Goal: Contribute content

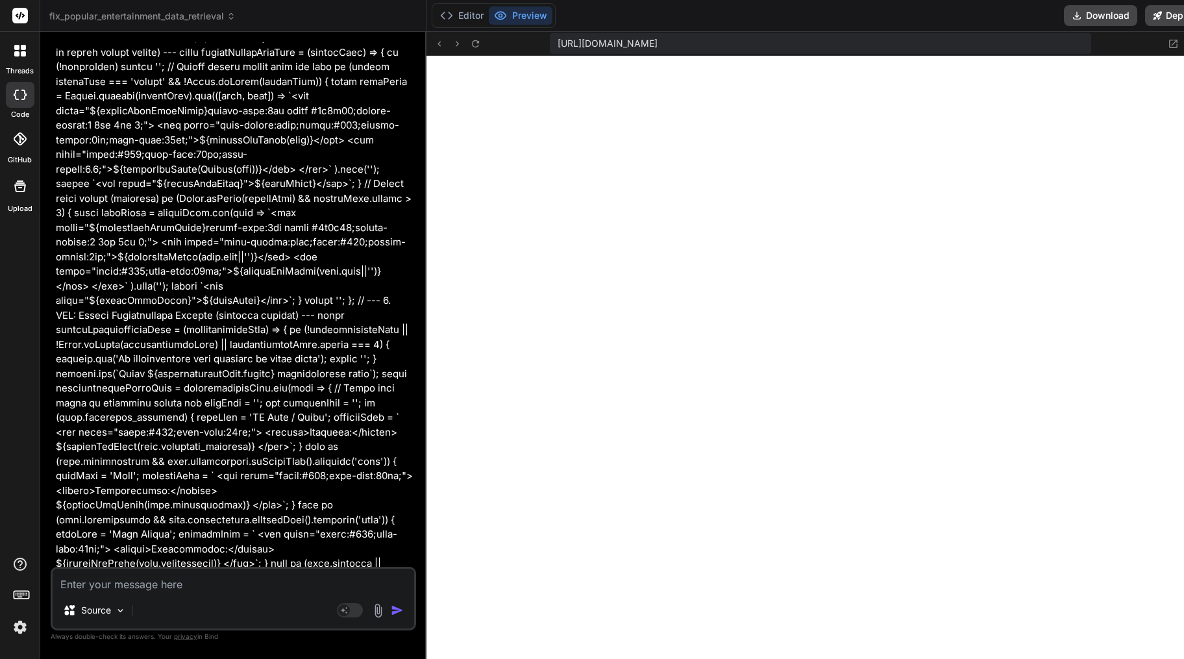
scroll to position [8224, 0]
click at [145, 579] on textarea at bounding box center [233, 579] width 361 height 23
type textarea "r"
type textarea "x"
type textarea "re"
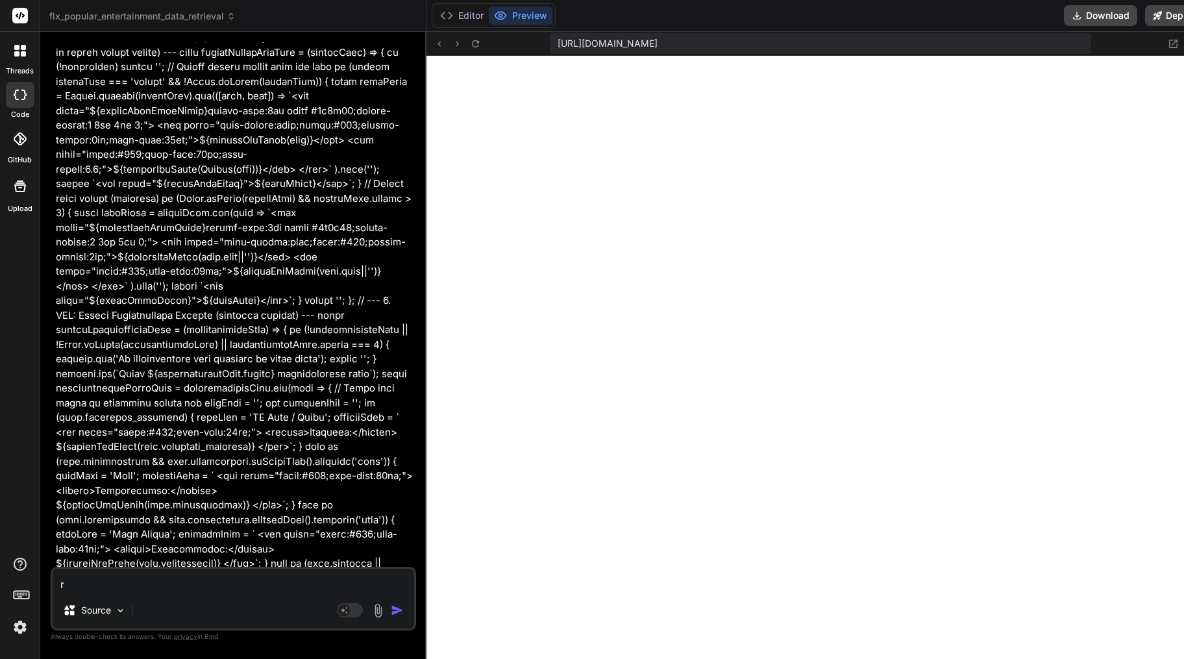
type textarea "x"
type textarea "ren"
type textarea "x"
type textarea "rend"
type textarea "x"
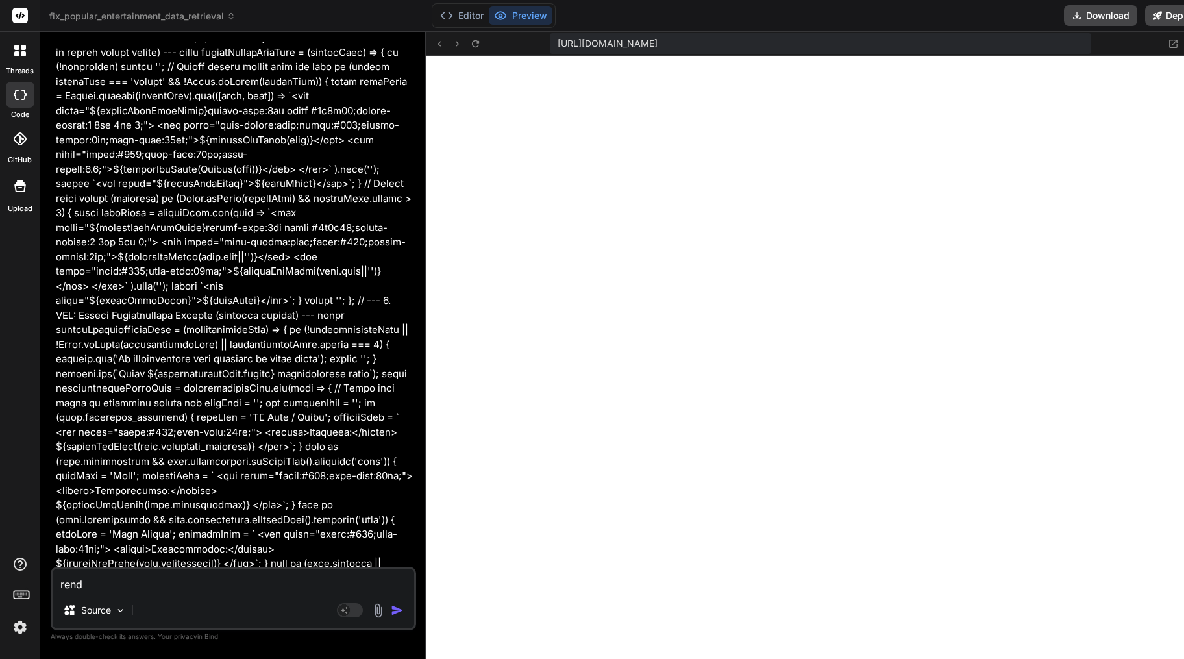
type textarea "[PERSON_NAME]"
type textarea "x"
type textarea "render"
type textarea "x"
type textarea "render"
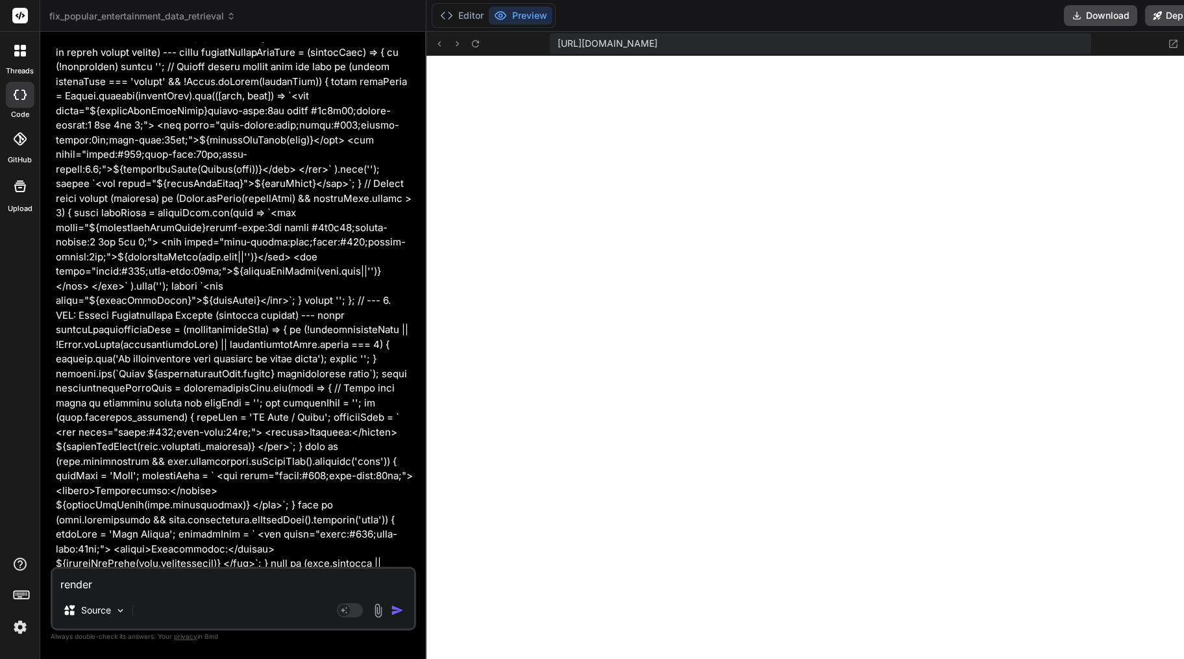
type textarea "x"
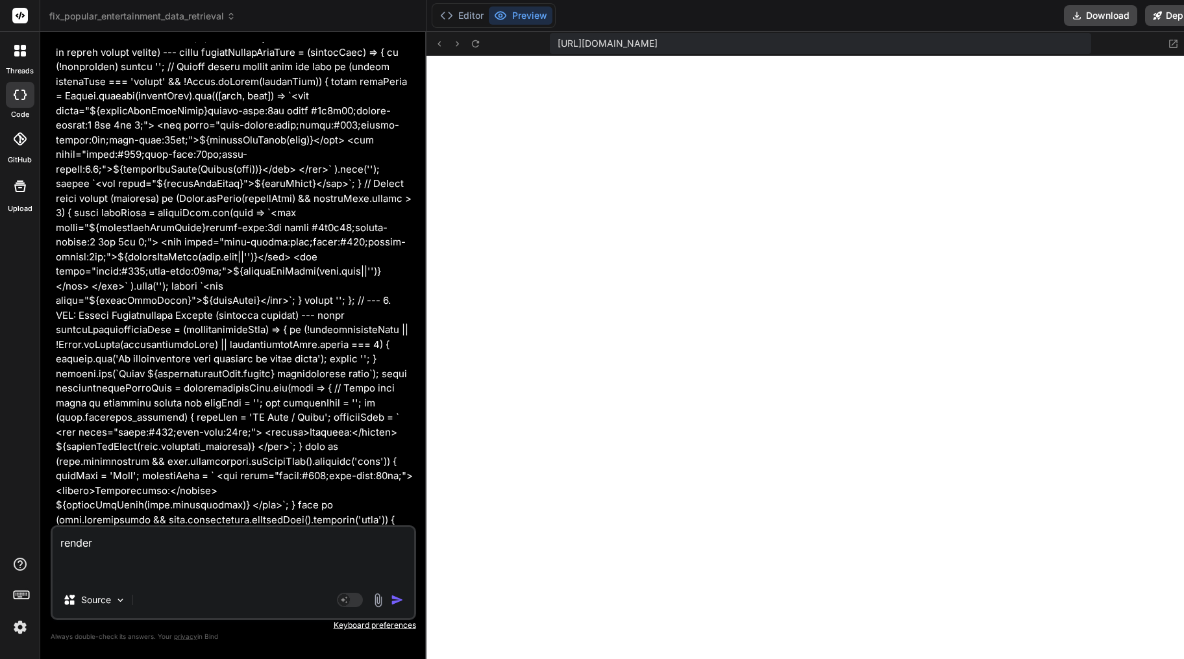
type textarea "render { "htmlSnippet": "<!DOCTYPE html><html lang=\"en\"><head><meta charset=\…"
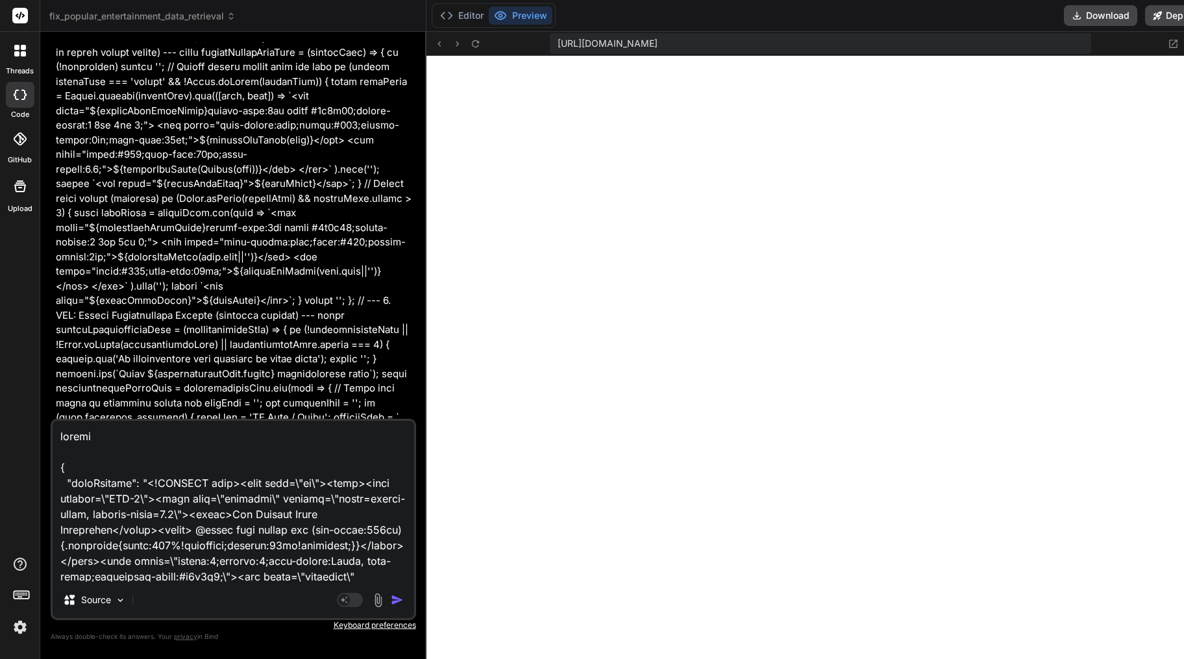
scroll to position [8317, 0]
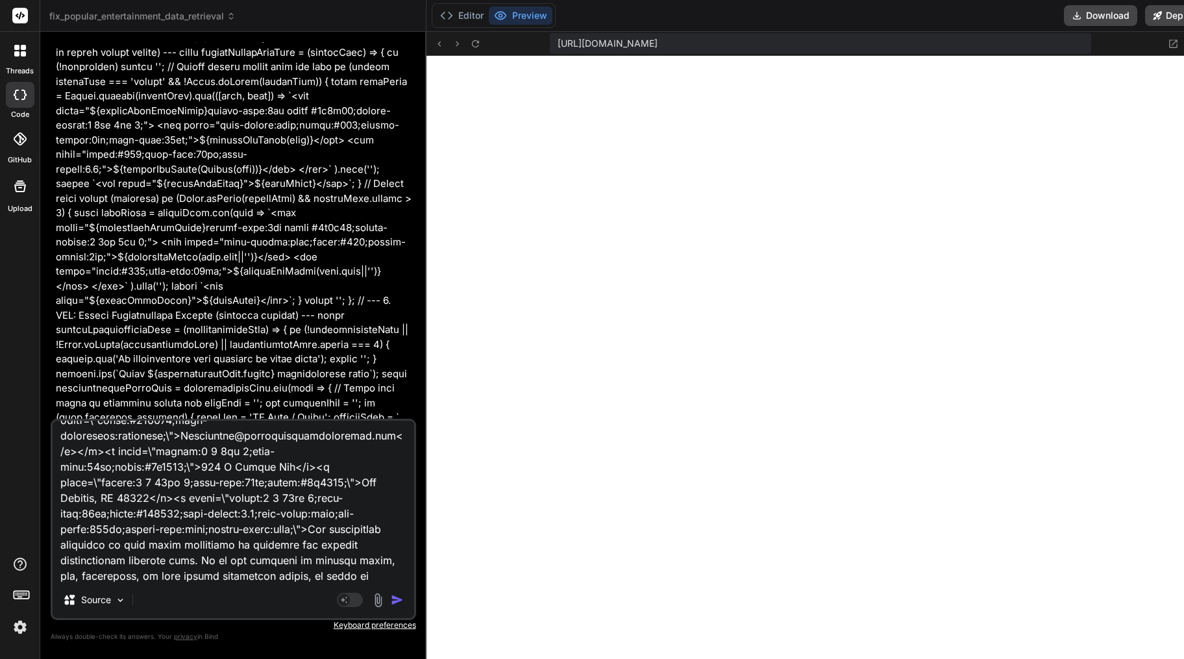
type textarea "x"
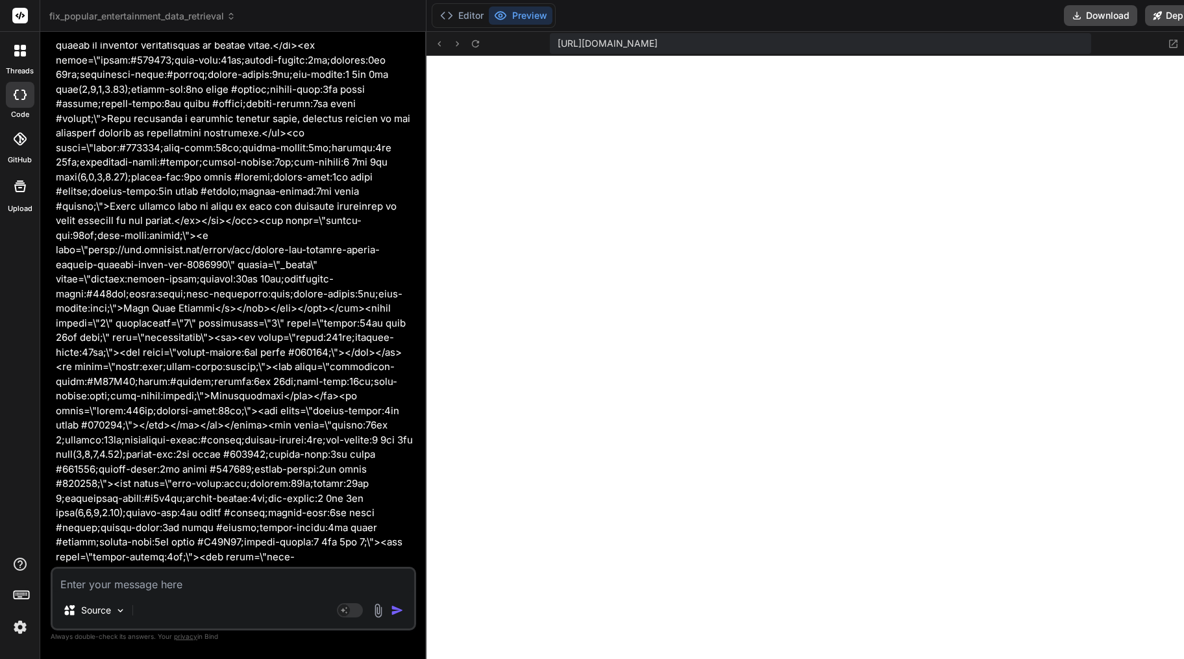
scroll to position [77531, 0]
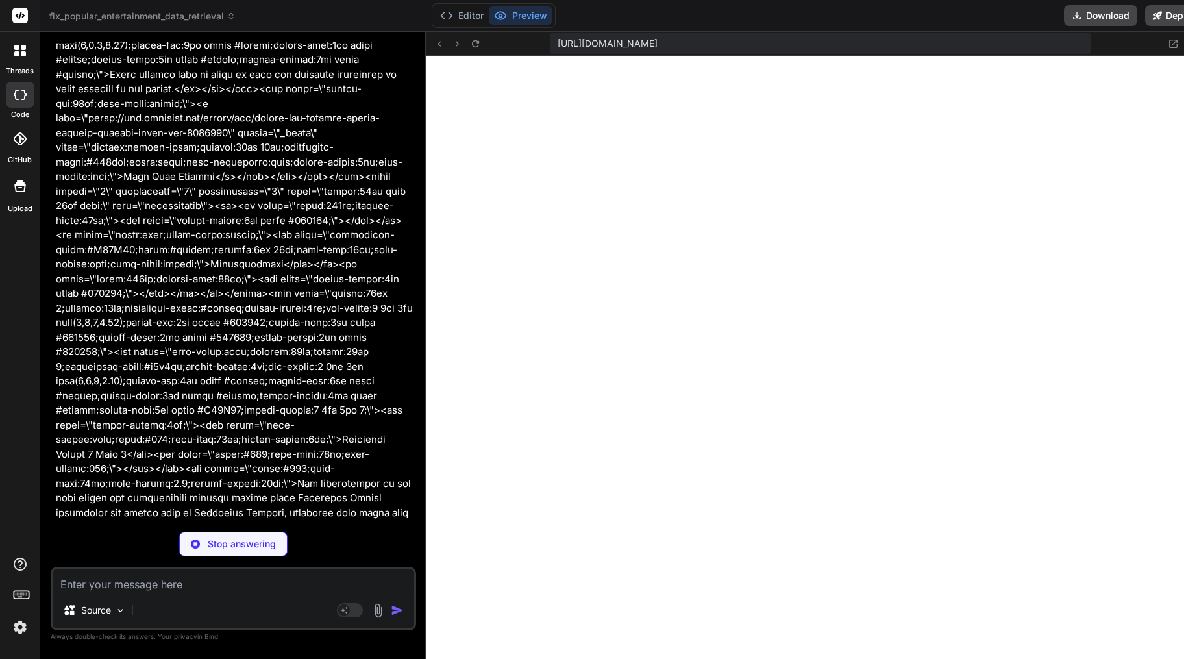
type textarea "x"
type textarea "} }"
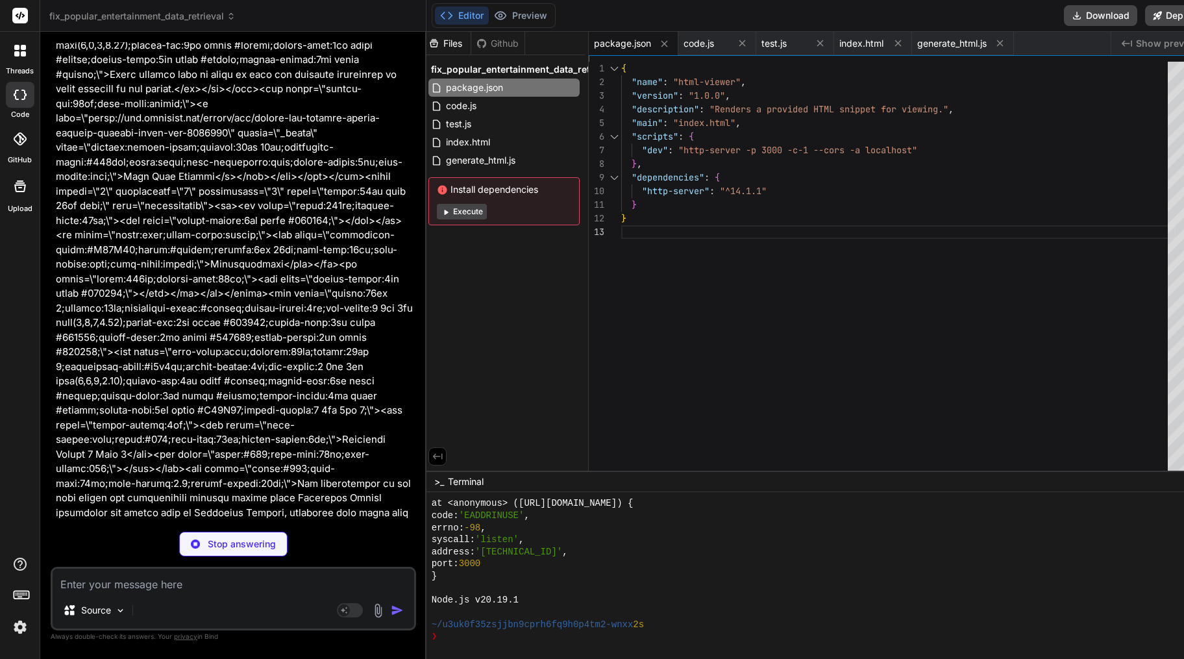
type textarea "x"
type textarea "e legal, tax, accounting, or real estate investment advice, or serve as profess…"
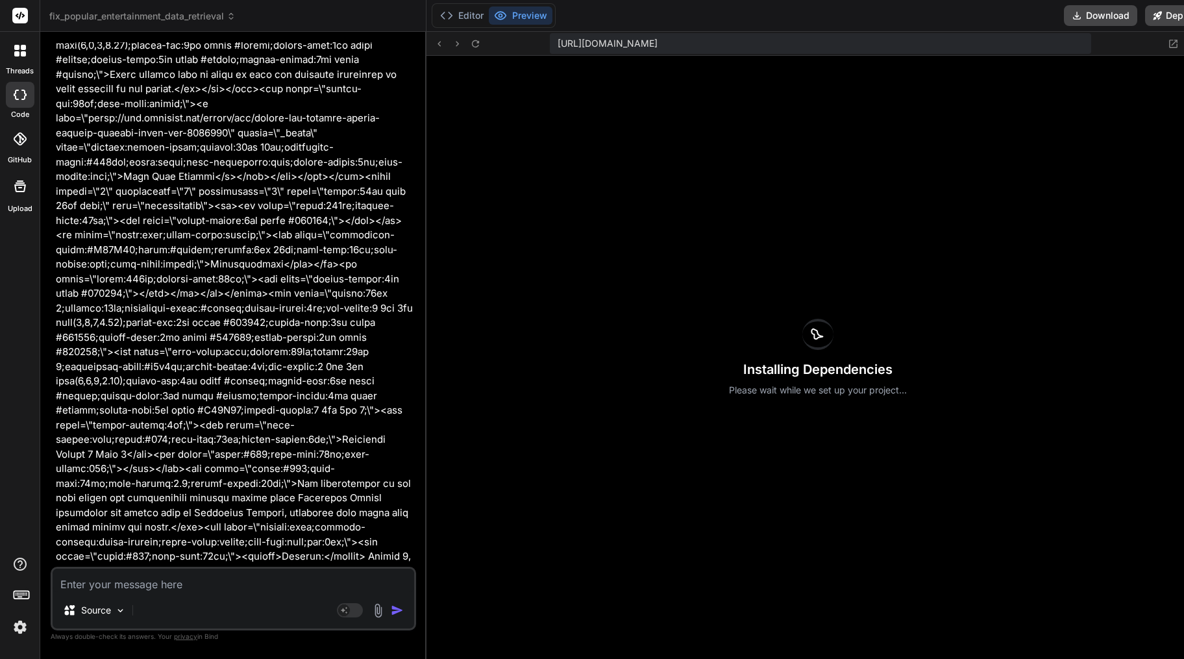
scroll to position [8369, 0]
type textarea "x"
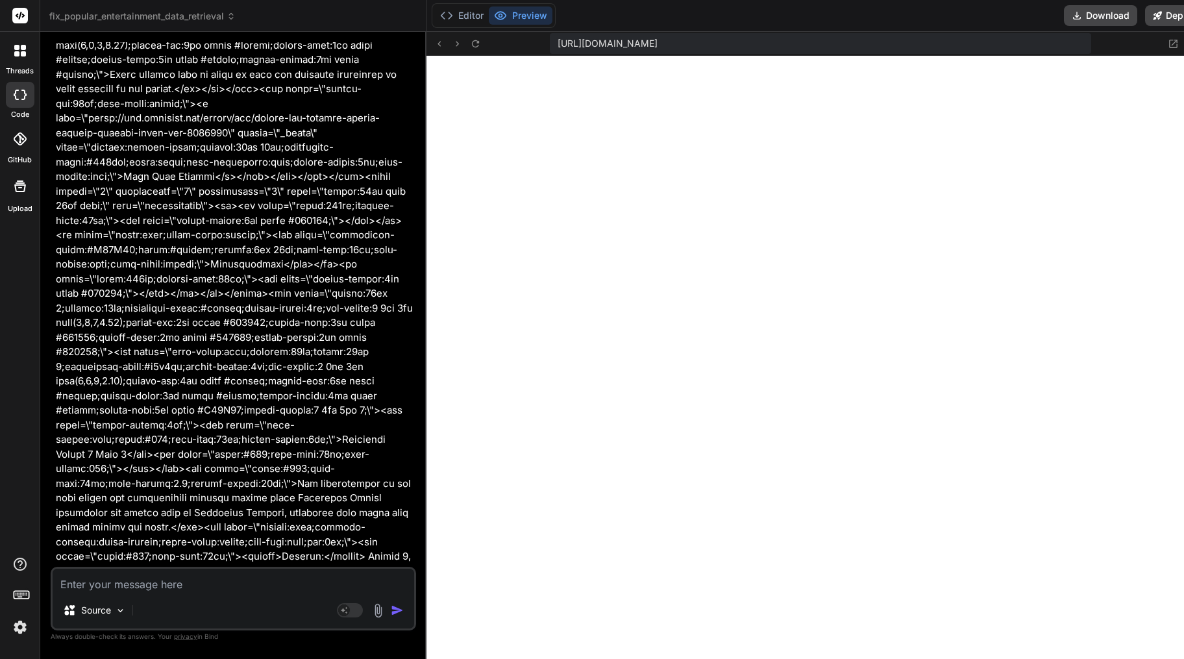
scroll to position [8514, 0]
